Goal: Navigation & Orientation: Find specific page/section

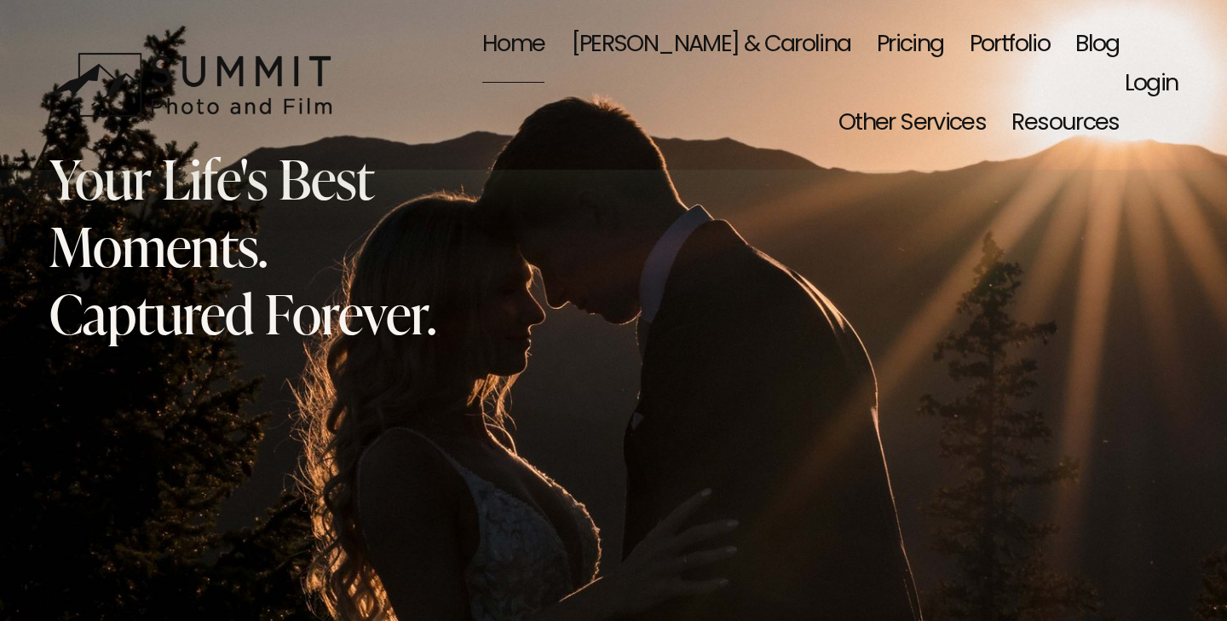
click at [877, 43] on link "Pricing" at bounding box center [910, 45] width 67 height 78
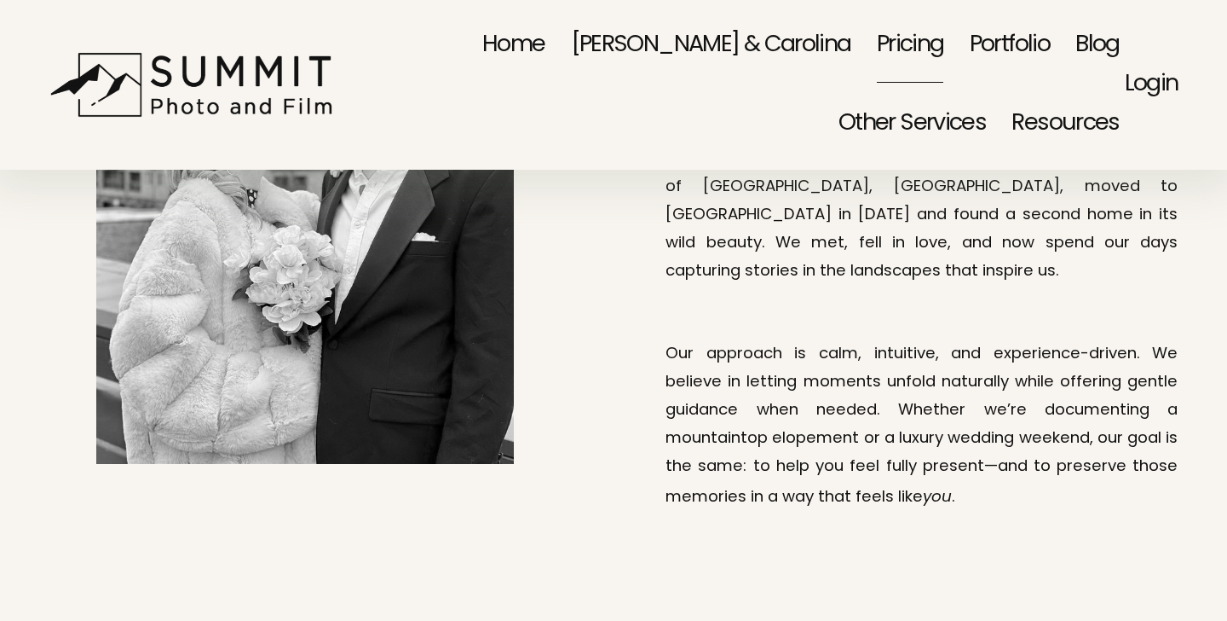
scroll to position [1487, 0]
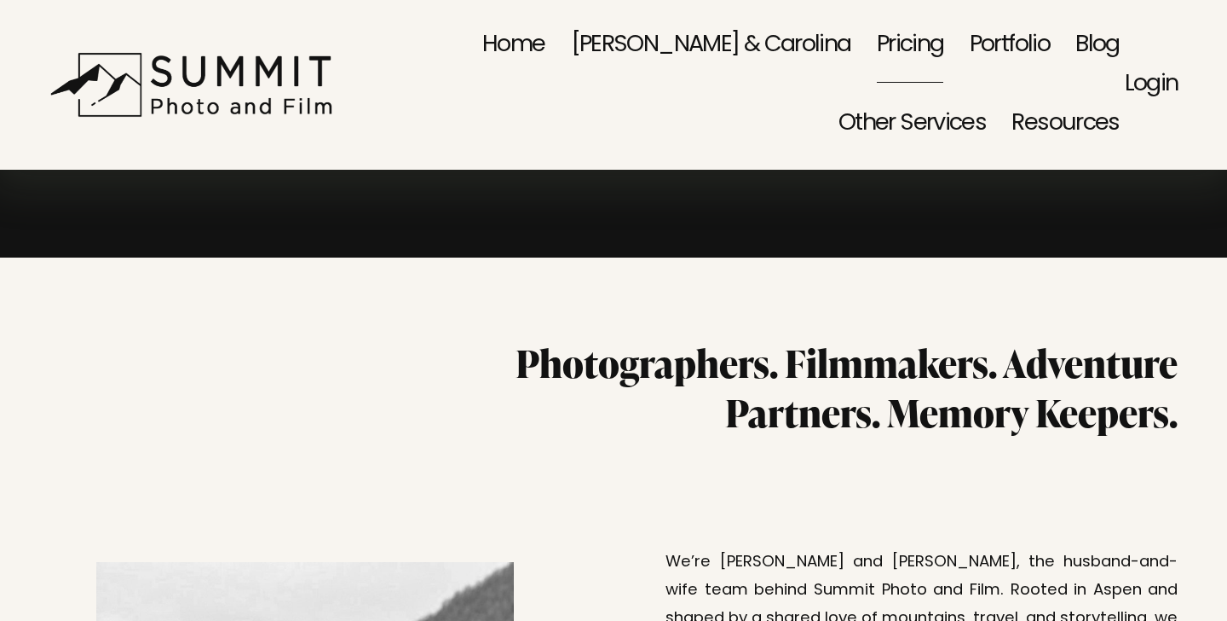
click at [970, 51] on link "Portfolio" at bounding box center [1010, 45] width 80 height 78
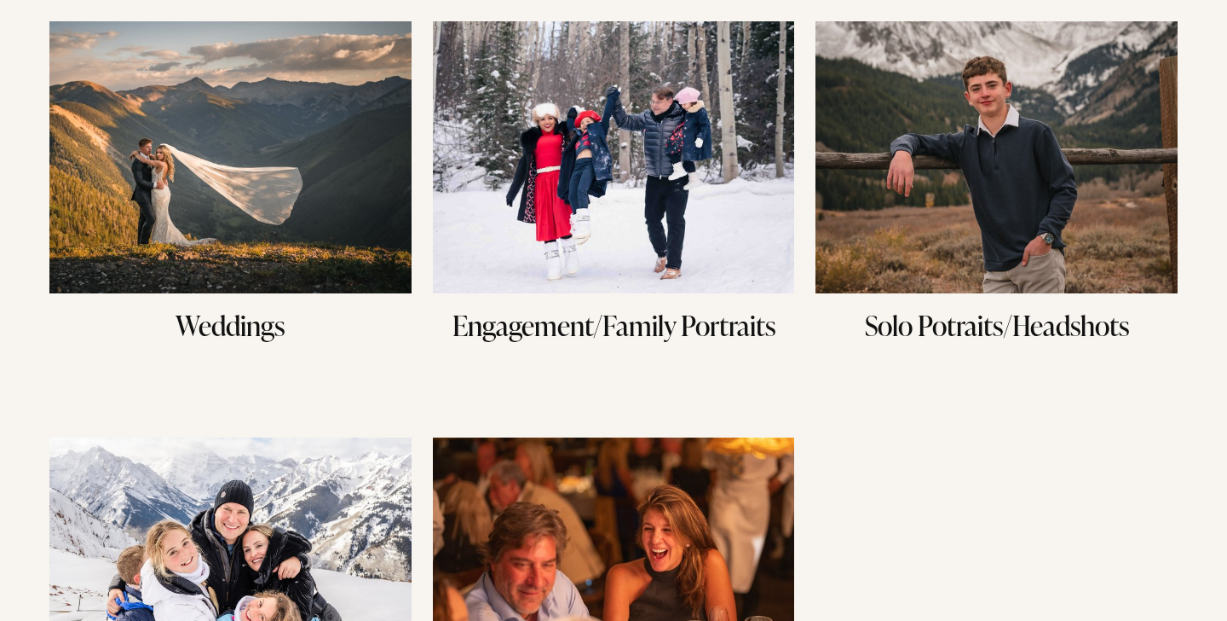
scroll to position [188, 0]
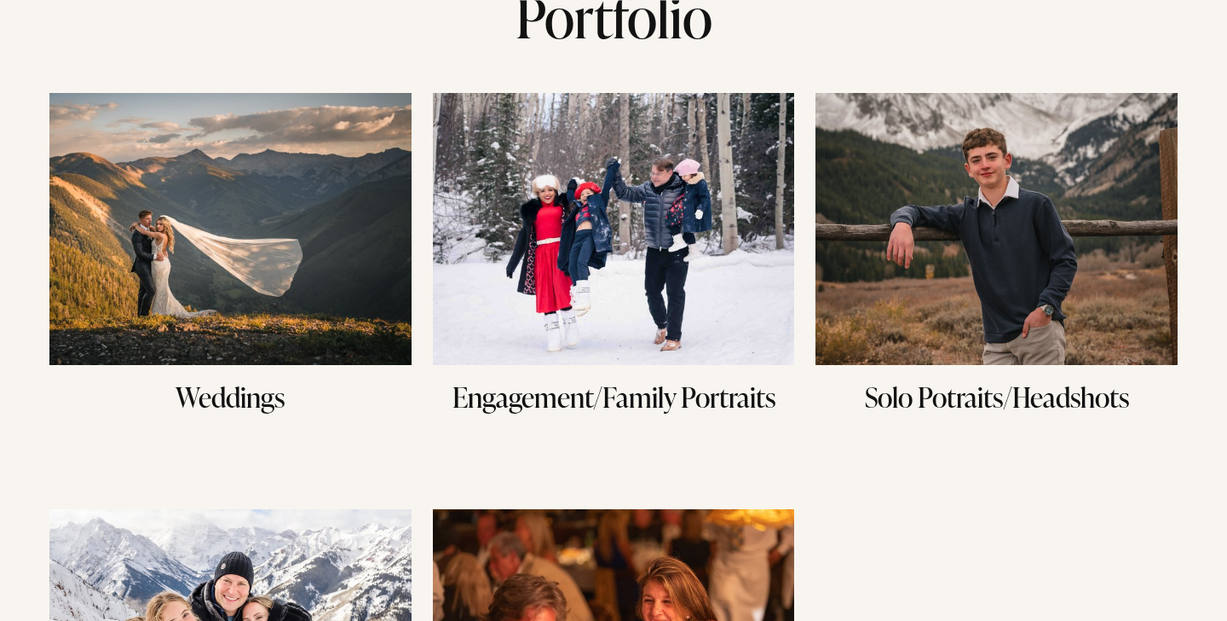
click at [622, 221] on img at bounding box center [614, 229] width 362 height 272
